Goal: Go to known website: Access a specific website the user already knows

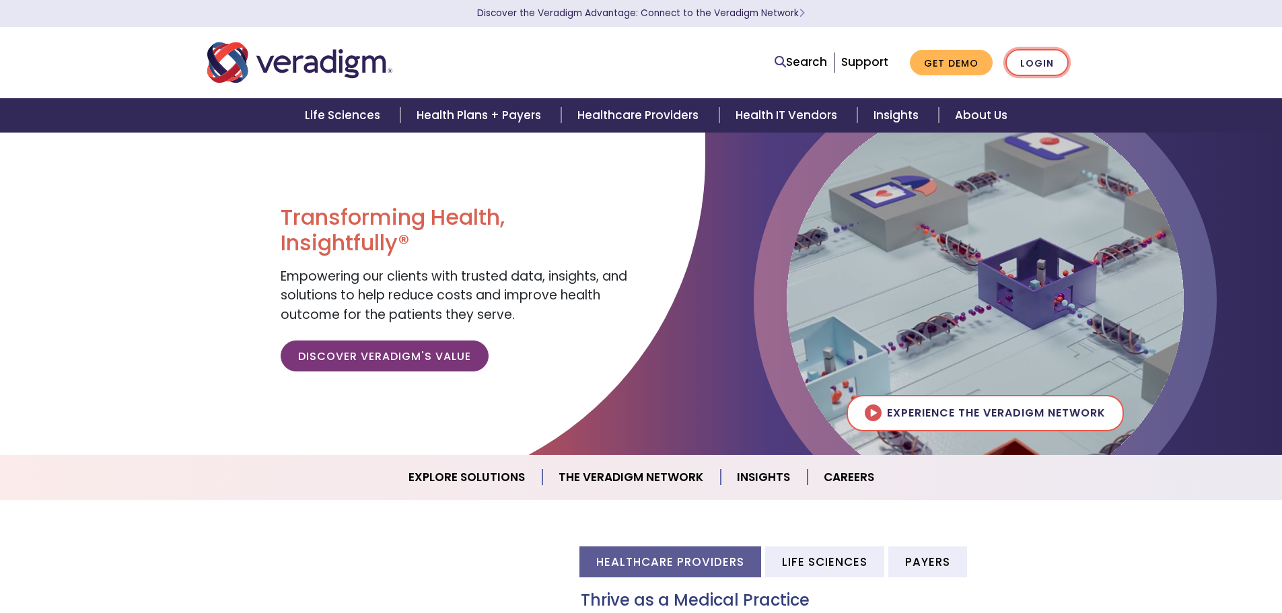
click at [1028, 65] on link "Login" at bounding box center [1036, 63] width 63 height 28
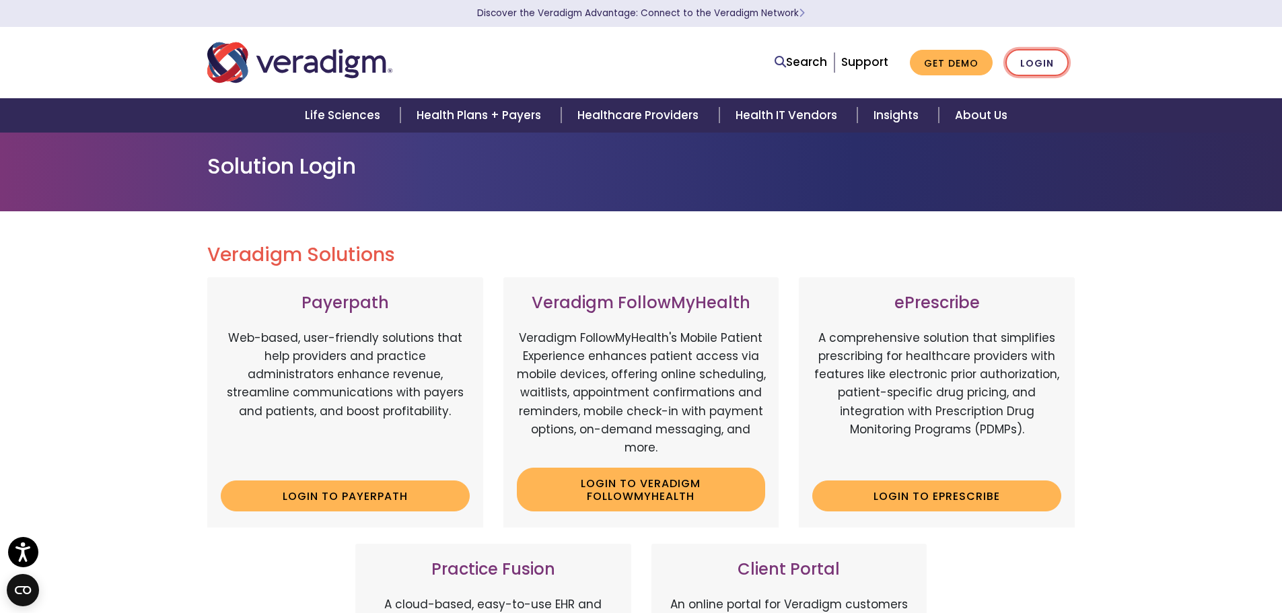
click at [1025, 61] on link "Login" at bounding box center [1036, 63] width 63 height 28
click at [1057, 60] on link "Login" at bounding box center [1036, 63] width 63 height 28
